Goal: Transaction & Acquisition: Book appointment/travel/reservation

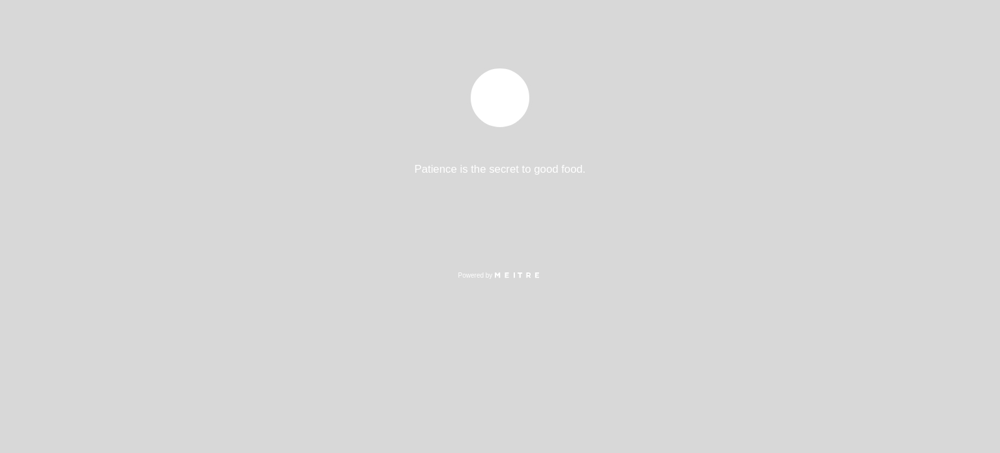
select select "pt"
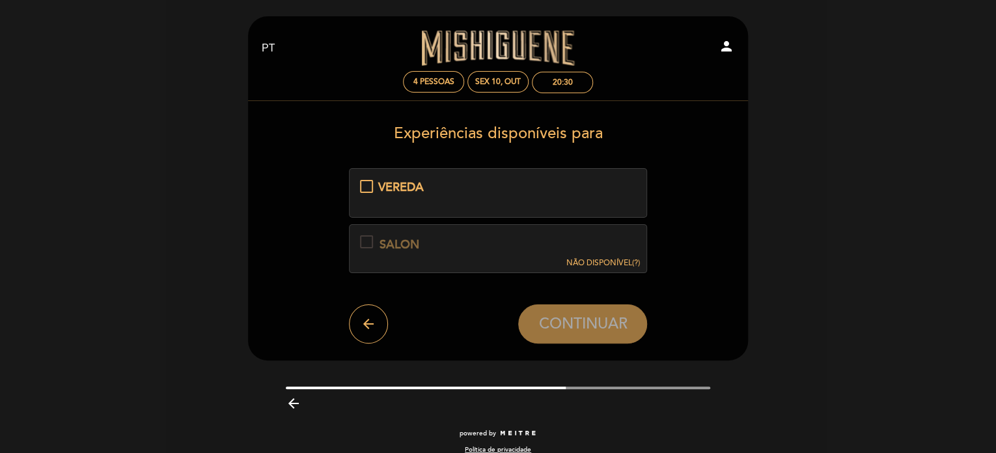
click at [390, 244] on div "SALON" at bounding box center [400, 244] width 40 height 17
click at [394, 190] on span "VEREDA" at bounding box center [401, 187] width 46 height 14
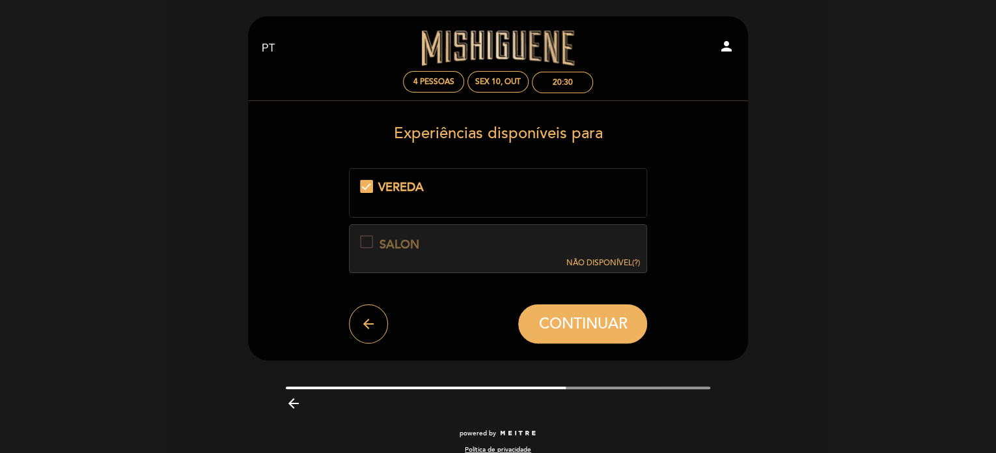
click at [362, 184] on div "VEREDA" at bounding box center [498, 187] width 277 height 17
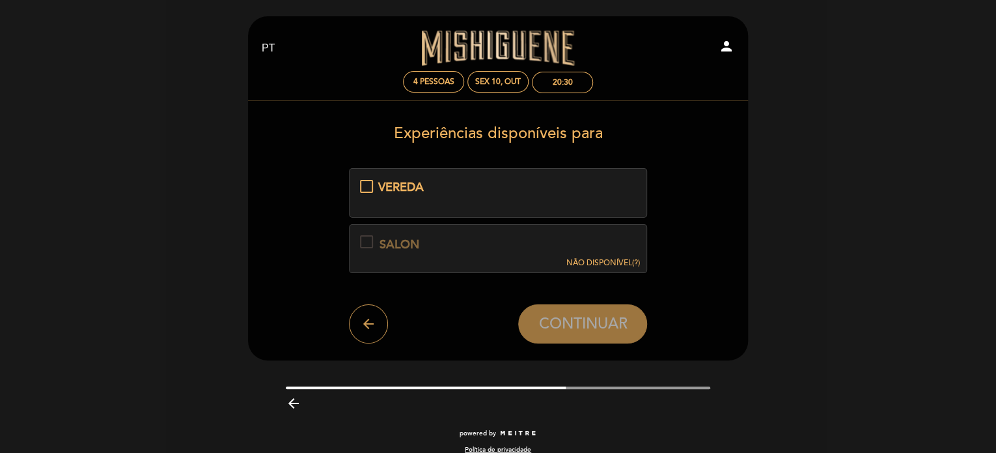
click at [364, 322] on icon "arrow_back" at bounding box center [369, 324] width 16 height 16
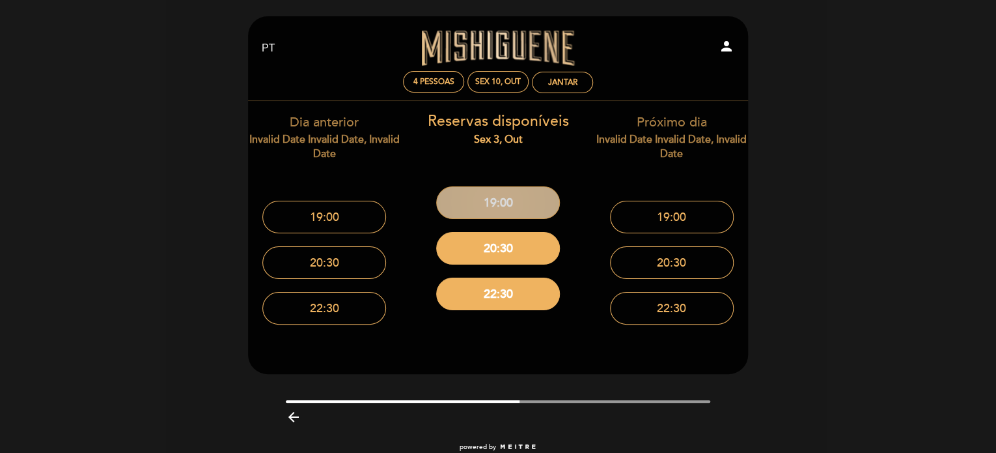
click at [492, 197] on button "19:00" at bounding box center [498, 202] width 124 height 33
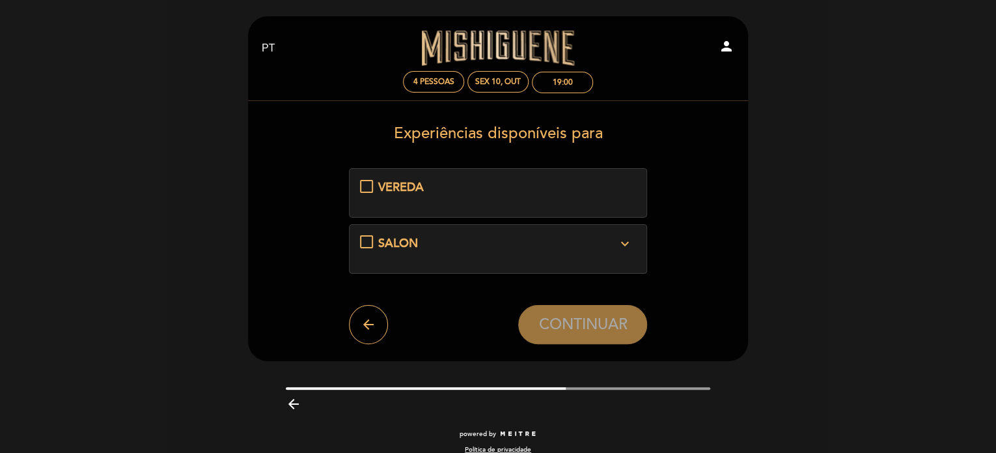
click at [404, 240] on span "SALON" at bounding box center [398, 243] width 40 height 14
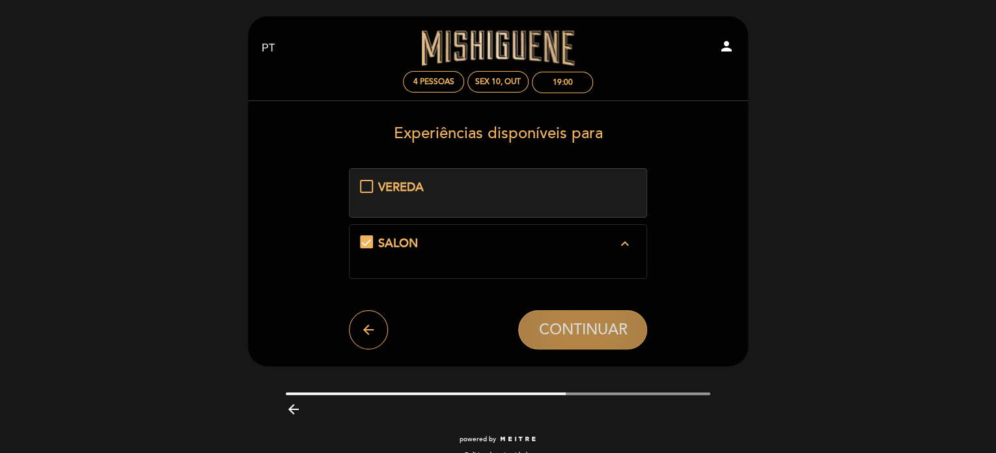
click at [568, 327] on span "CONTINUAR" at bounding box center [583, 329] width 89 height 18
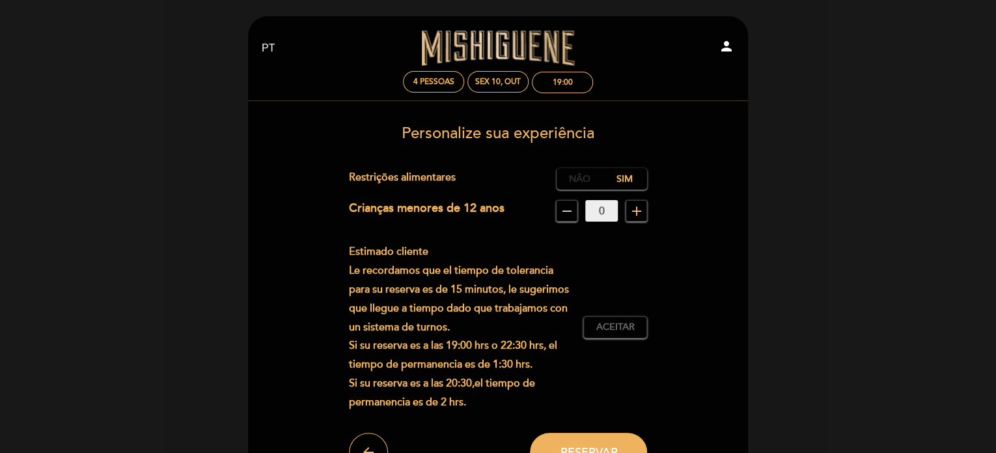
click at [572, 175] on label "Não" at bounding box center [580, 178] width 46 height 21
click at [615, 330] on span "Aceitar" at bounding box center [616, 327] width 38 height 14
drag, startPoint x: 995, startPoint y: 307, endPoint x: 1000, endPoint y: 382, distance: 75.7
click at [996, 382] on html "EN ES PT [GEOGRAPHIC_DATA] person 4 pessoas Sex 10, out 19:00 Bem vindo Bem vin…" at bounding box center [498, 297] width 996 height 595
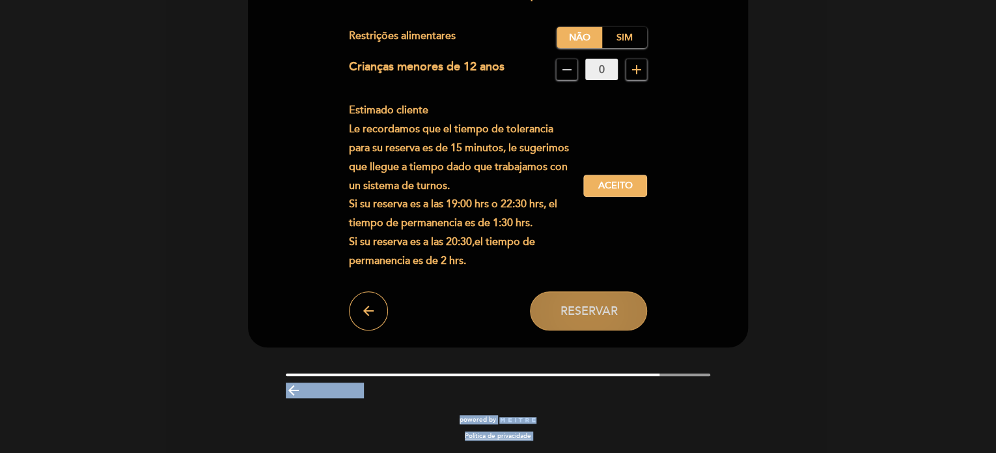
click at [585, 305] on span "Reservar" at bounding box center [588, 310] width 57 height 14
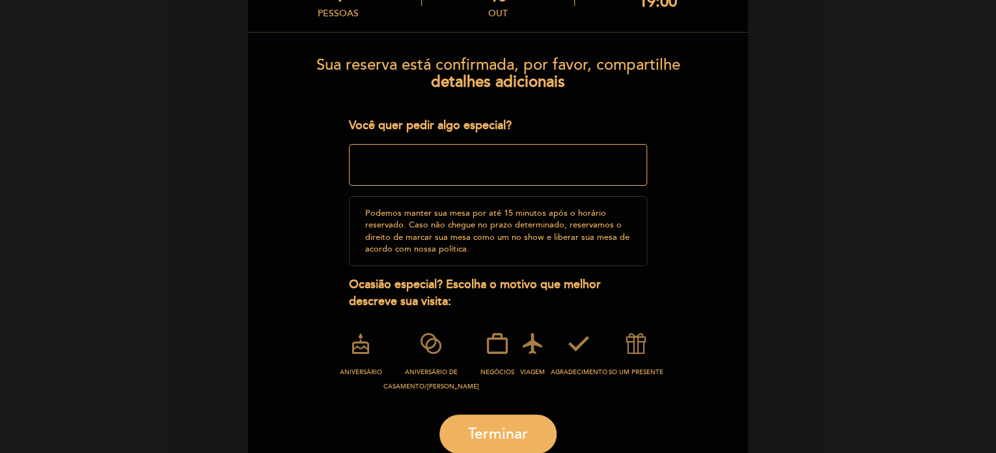
scroll to position [130, 0]
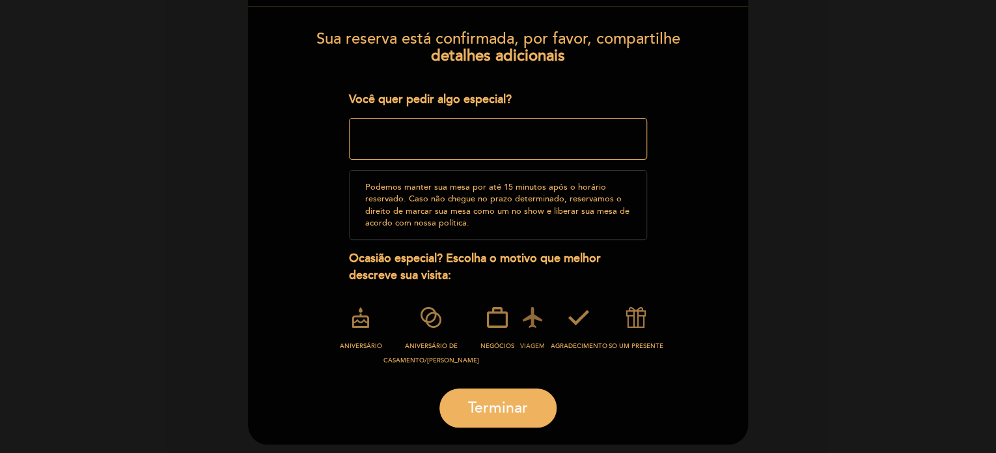
click at [518, 317] on icon at bounding box center [533, 317] width 34 height 34
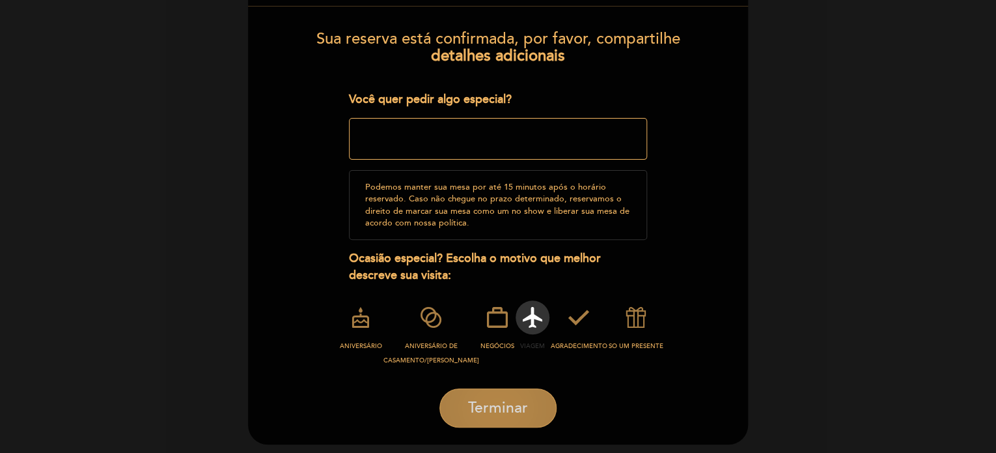
click at [496, 401] on span "Terminar" at bounding box center [498, 408] width 60 height 18
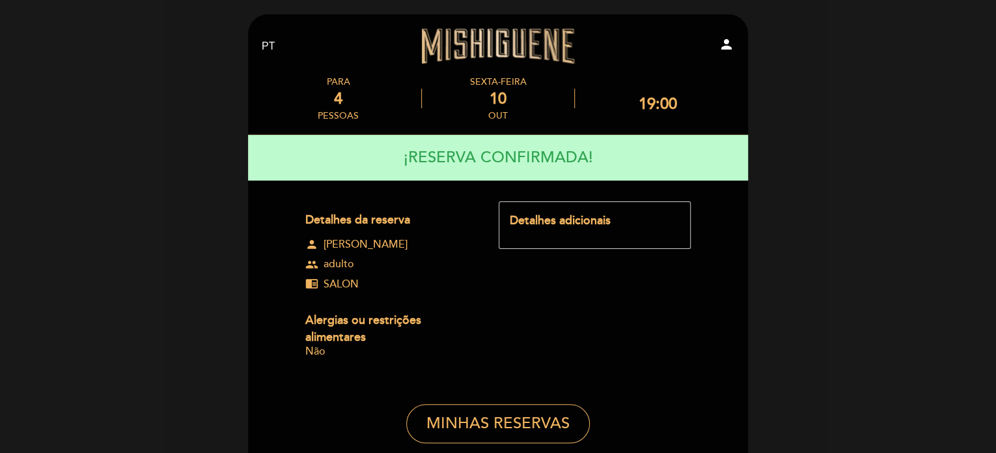
scroll to position [0, 0]
